Goal: Transaction & Acquisition: Purchase product/service

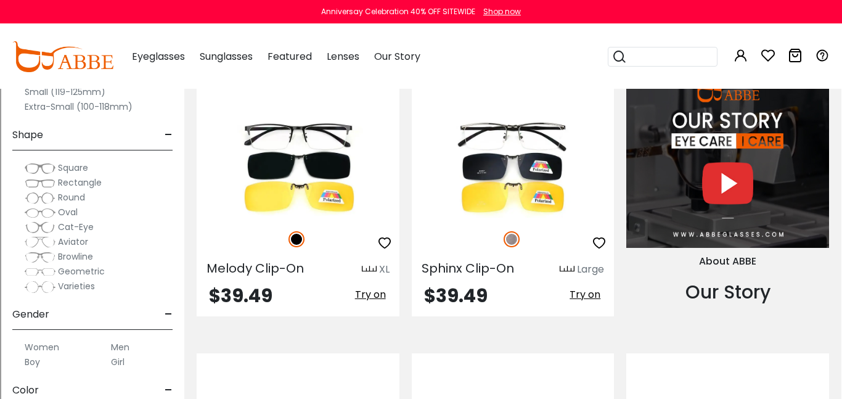
scroll to position [1137, 1]
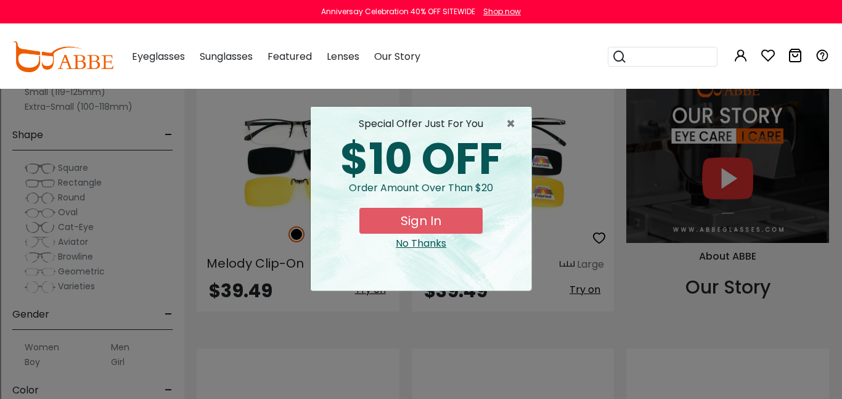
click at [425, 241] on div "No Thanks" at bounding box center [421, 243] width 201 height 15
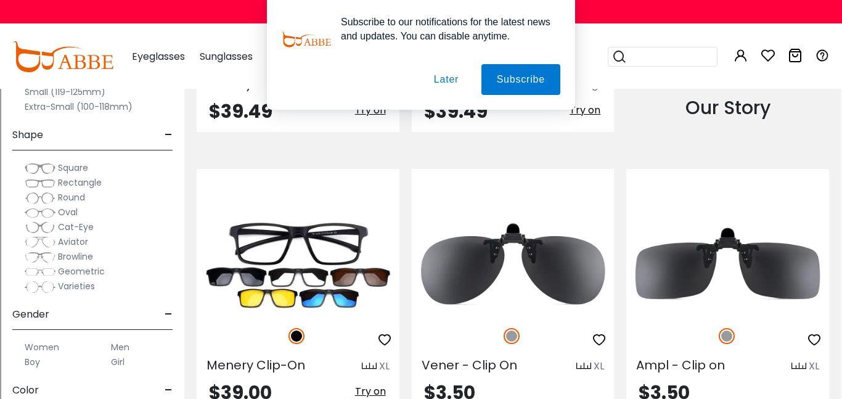
scroll to position [1356, 1]
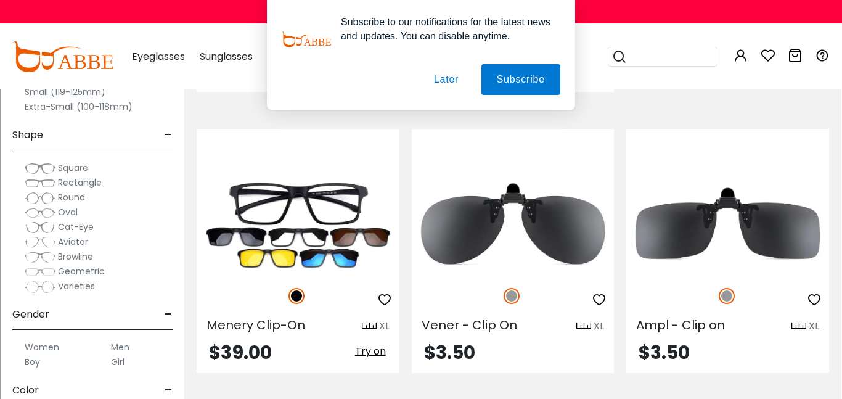
click at [445, 81] on button "Later" at bounding box center [446, 79] width 55 height 31
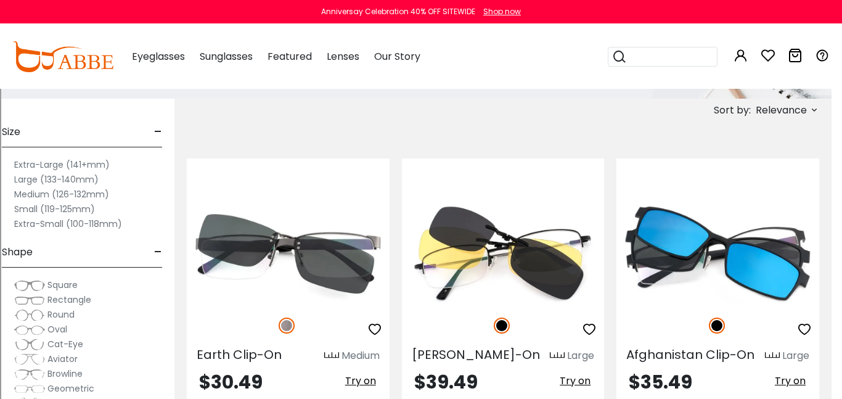
scroll to position [181, 8]
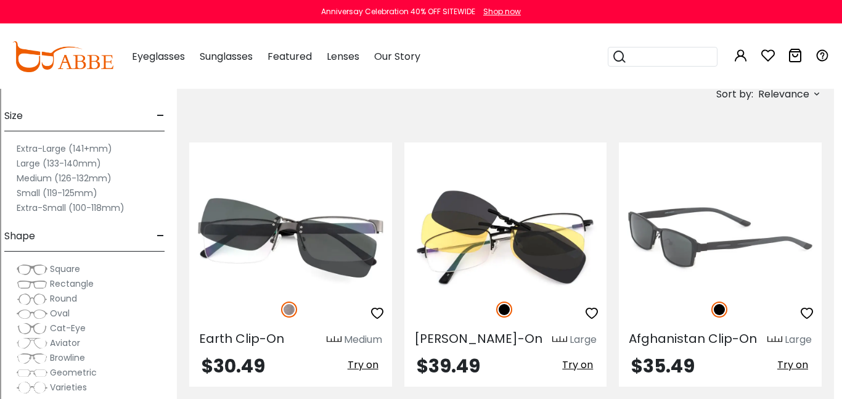
click at [679, 240] on img at bounding box center [720, 237] width 203 height 101
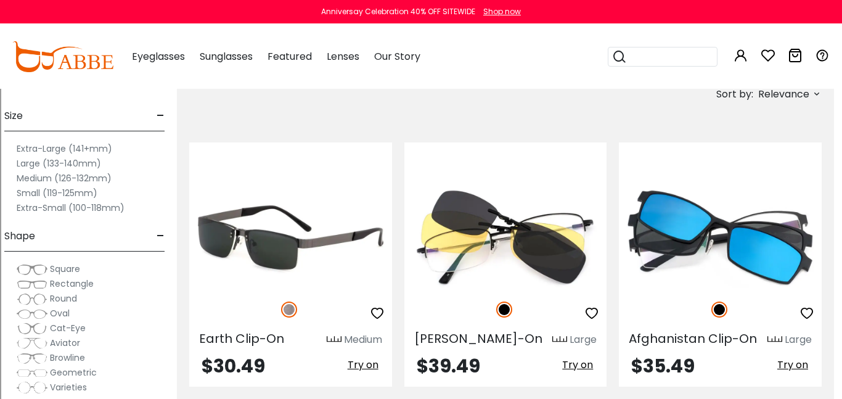
click at [275, 287] on img at bounding box center [290, 237] width 203 height 101
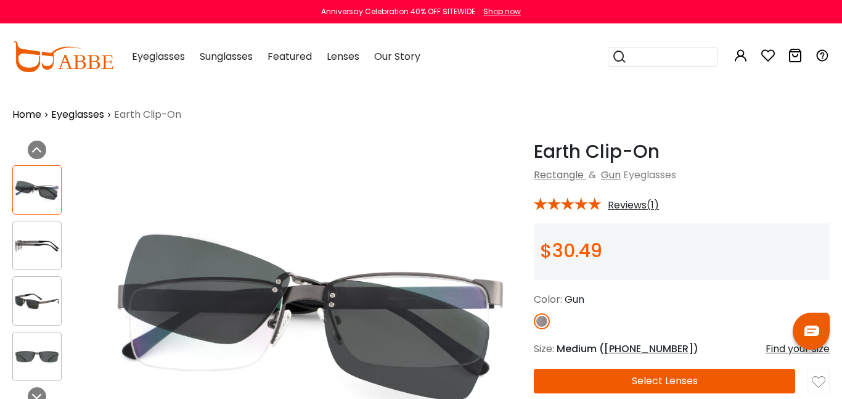
click at [628, 203] on span "Reviews(1)" at bounding box center [633, 205] width 51 height 11
